Goal: Transaction & Acquisition: Book appointment/travel/reservation

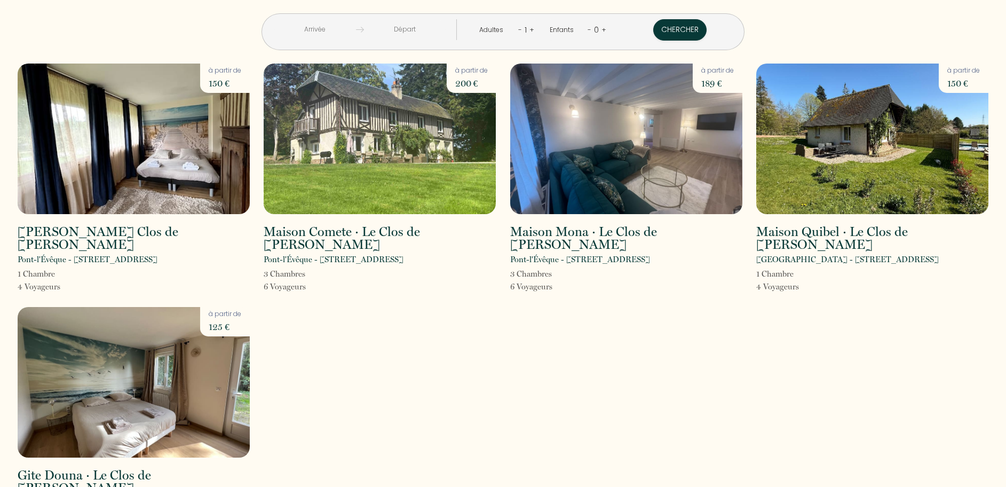
click at [356, 33] on input "text" at bounding box center [315, 29] width 82 height 21
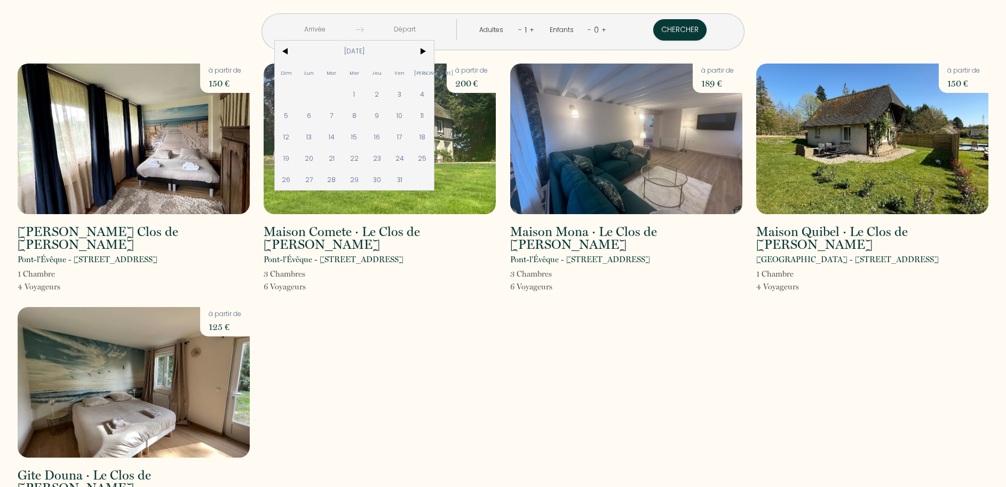
click at [356, 34] on input "text" at bounding box center [315, 29] width 82 height 21
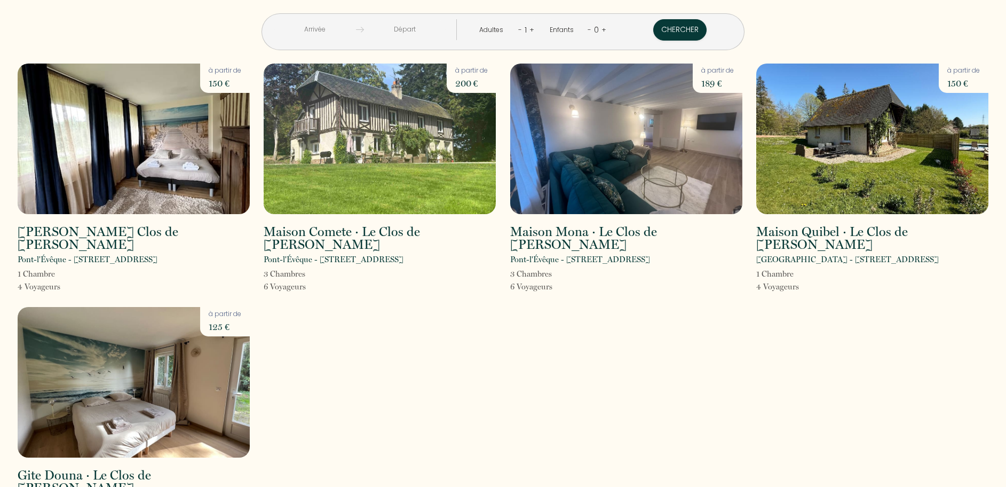
click at [356, 34] on input "text" at bounding box center [315, 29] width 82 height 21
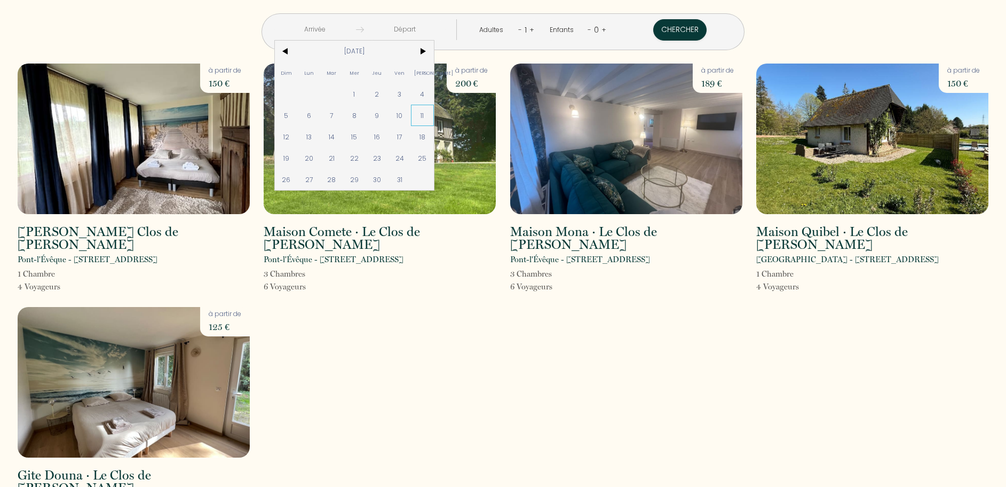
click at [434, 116] on span "11" at bounding box center [422, 115] width 23 height 21
type input "[DATE]"
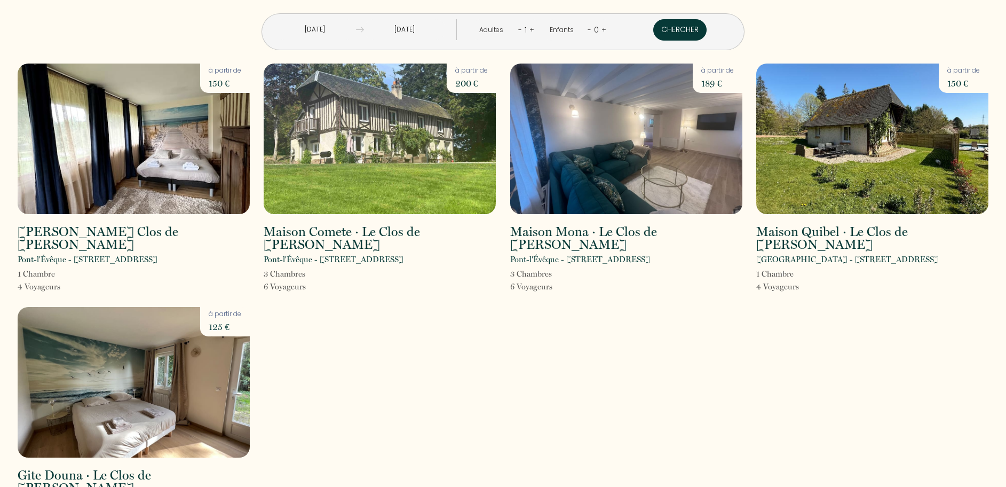
click at [653, 34] on button "Chercher" at bounding box center [679, 29] width 53 height 21
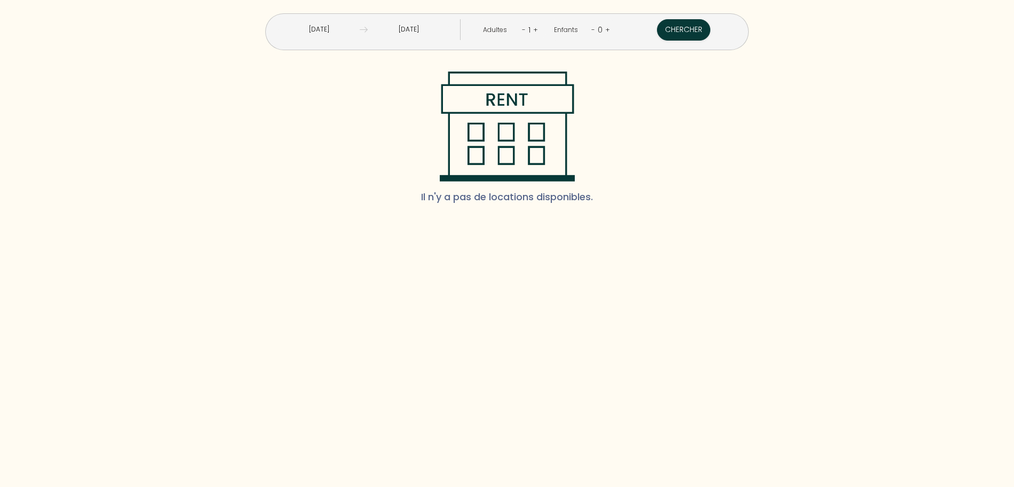
click at [359, 30] on input "[DATE]" at bounding box center [319, 29] width 82 height 21
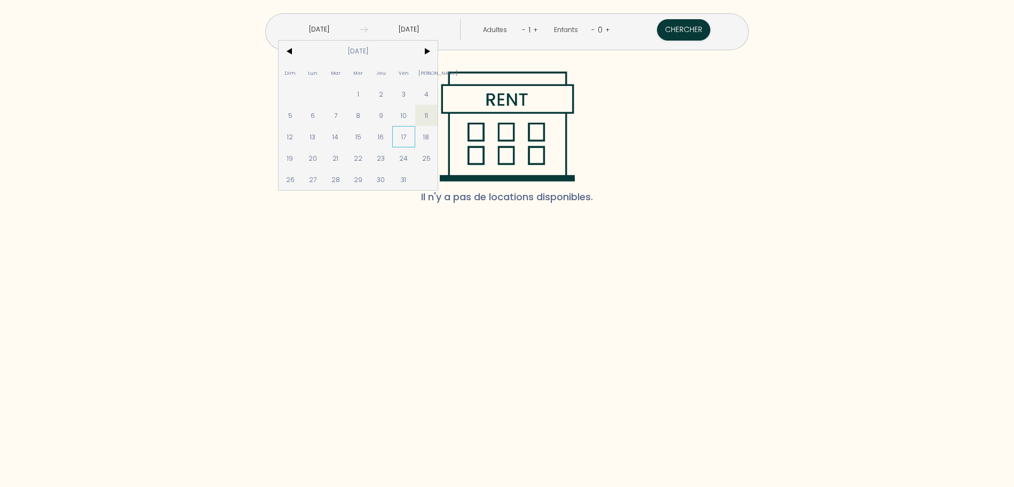
click at [415, 139] on span "17" at bounding box center [403, 136] width 23 height 21
type input "[DATE]"
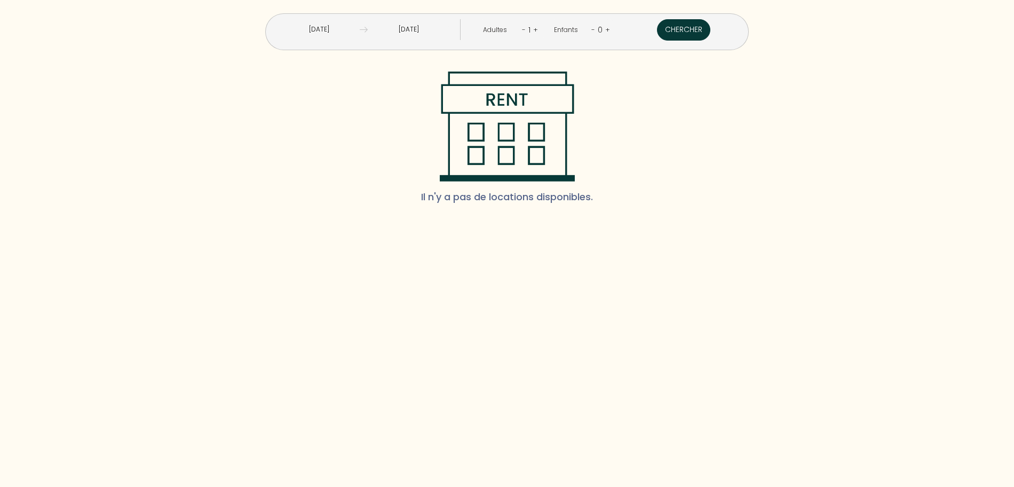
click at [657, 34] on button "Chercher" at bounding box center [683, 29] width 53 height 21
click at [347, 27] on input "[DATE]" at bounding box center [319, 29] width 82 height 21
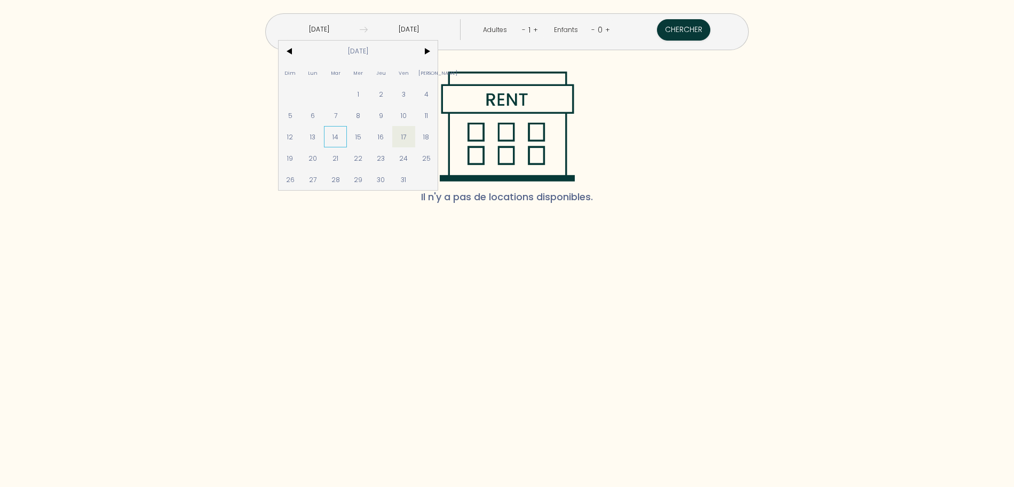
click at [347, 136] on span "14" at bounding box center [335, 136] width 23 height 21
type input "[DATE]"
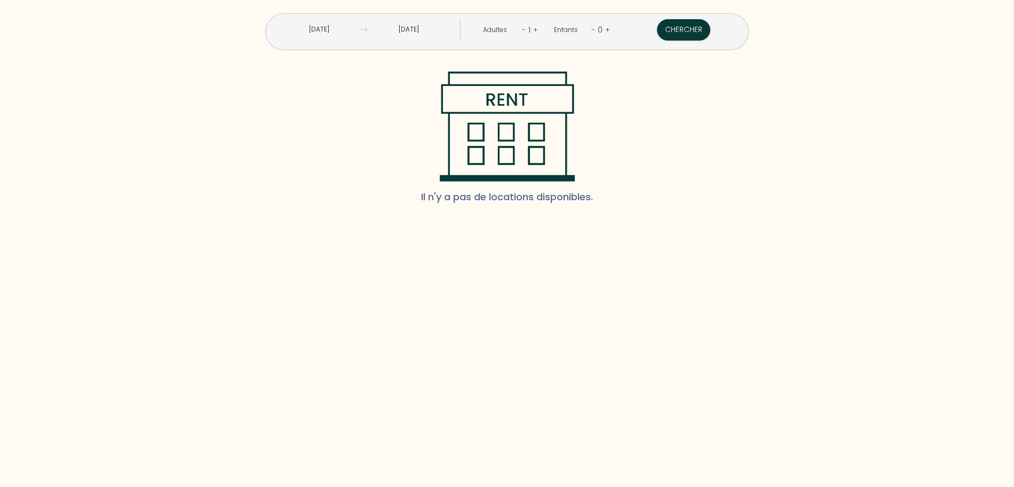
click at [424, 25] on input "[DATE]" at bounding box center [409, 29] width 82 height 21
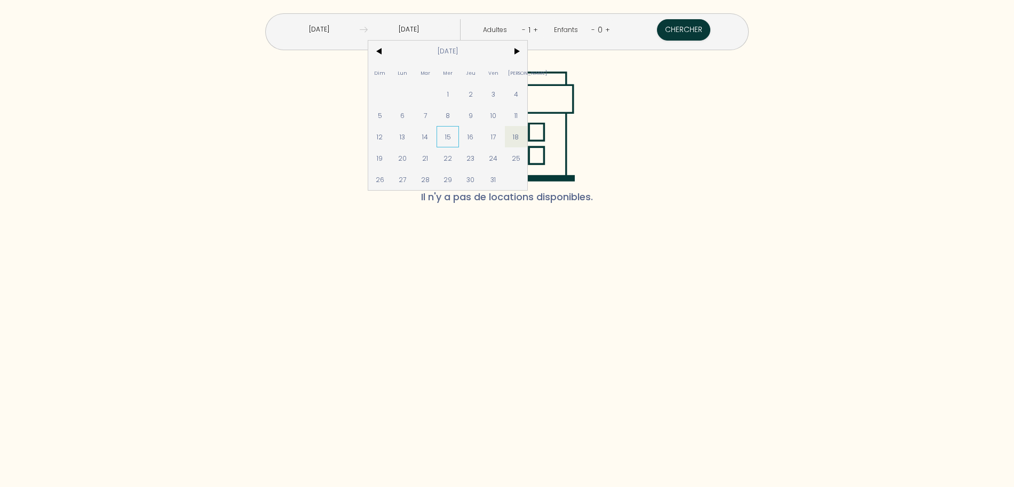
click at [459, 136] on span "15" at bounding box center [447, 136] width 23 height 21
type input "[DATE]"
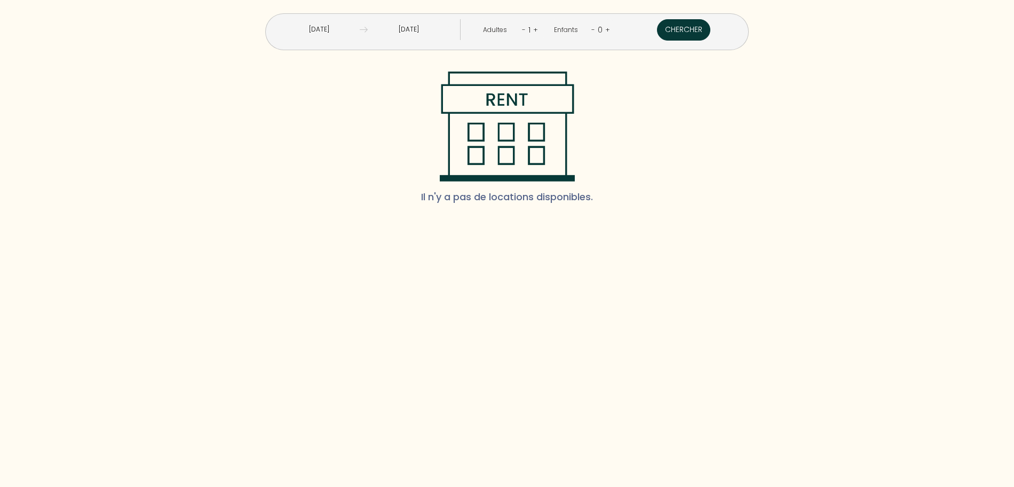
click at [657, 36] on button "Chercher" at bounding box center [683, 29] width 53 height 21
